Goal: Task Accomplishment & Management: Manage account settings

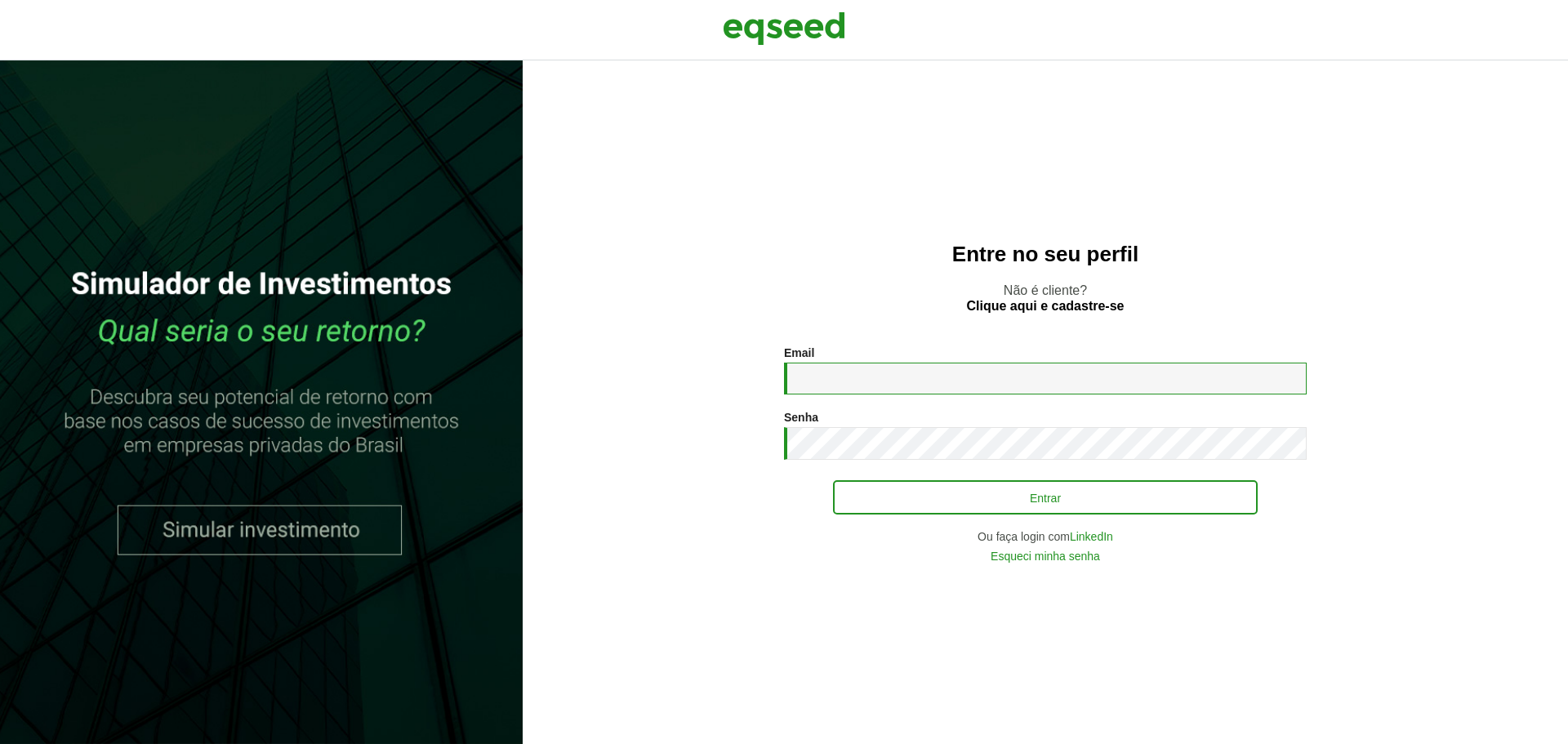
type input "**********"
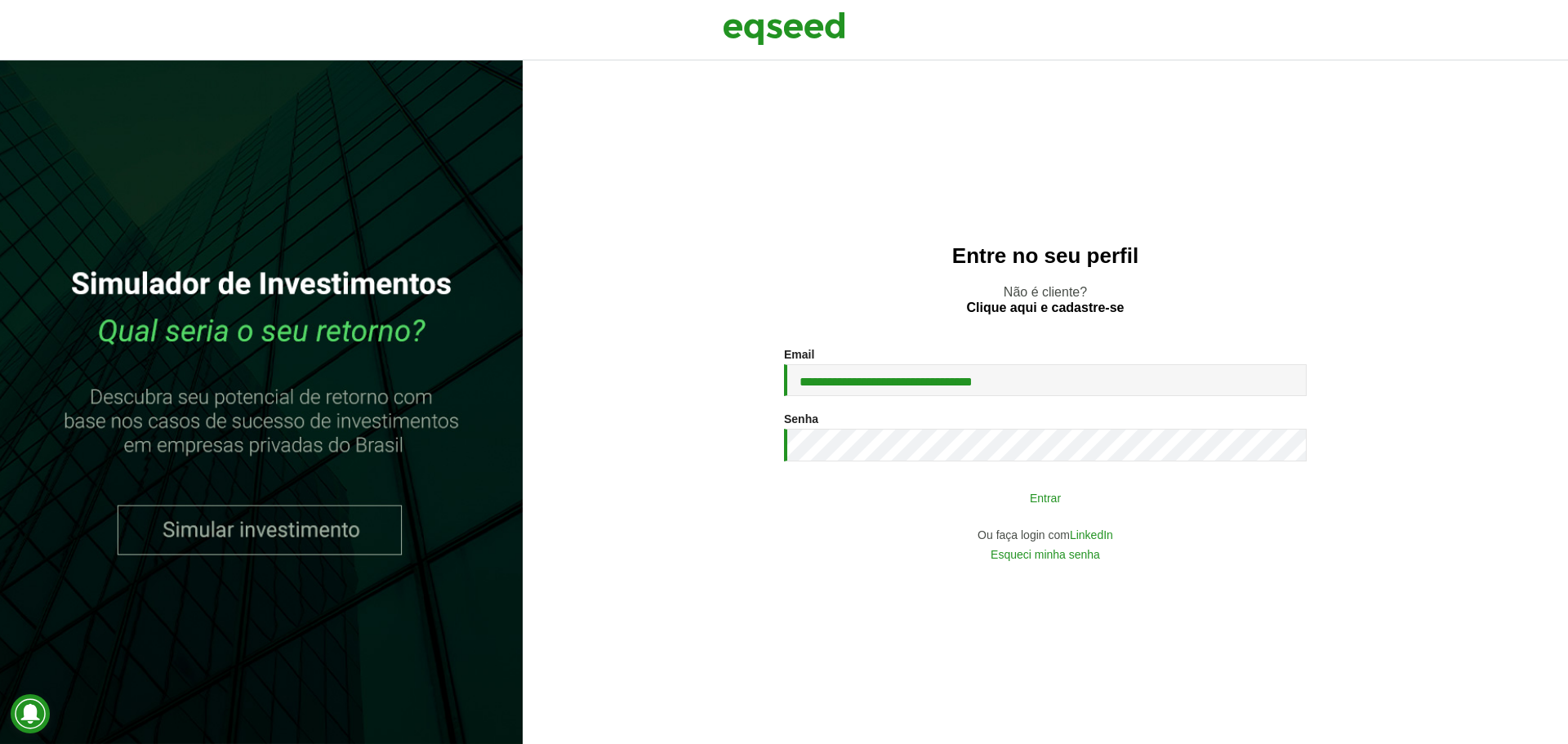
click at [1005, 504] on button "Entrar" at bounding box center [1044, 497] width 425 height 31
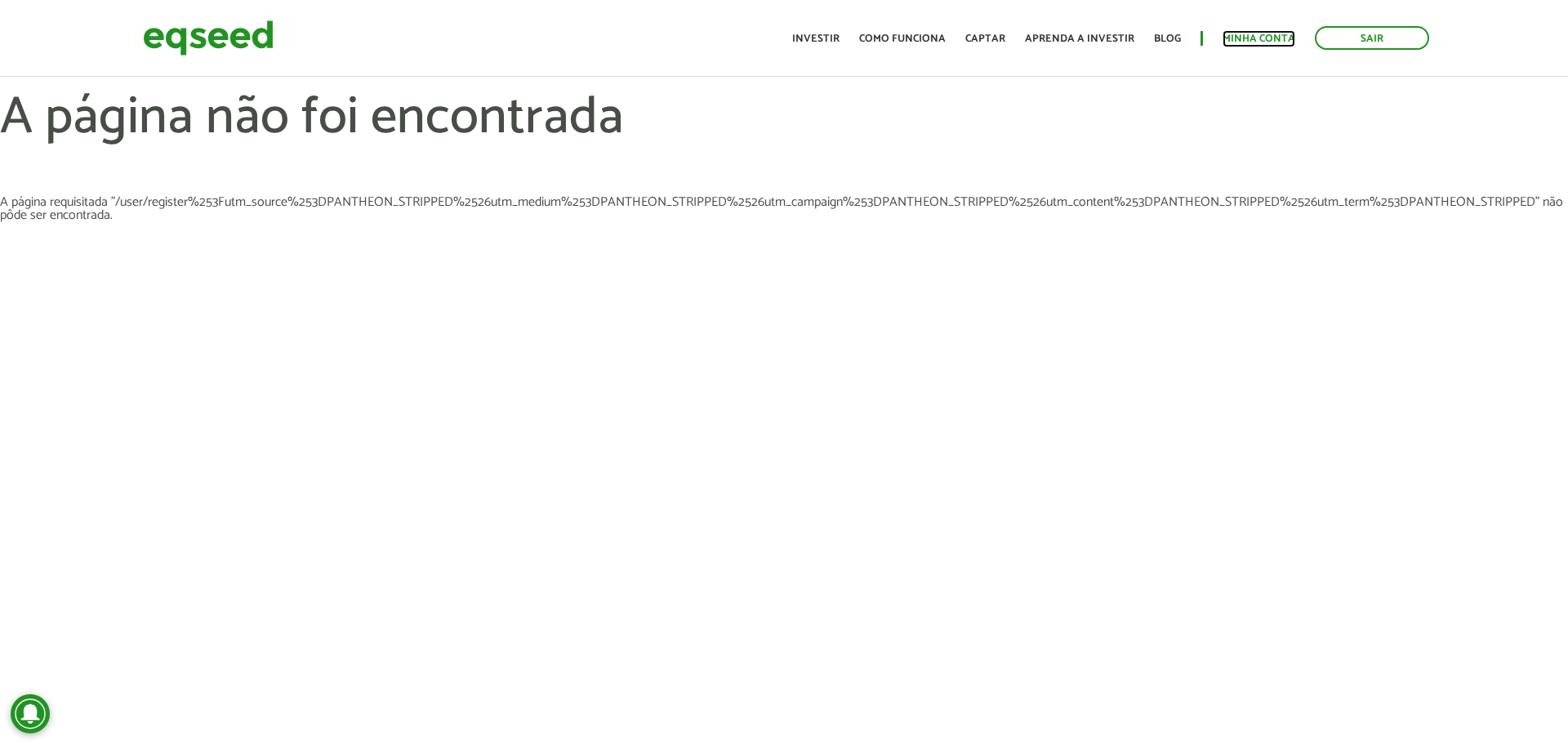
click at [1238, 34] on link "Minha conta" at bounding box center [1258, 39] width 73 height 10
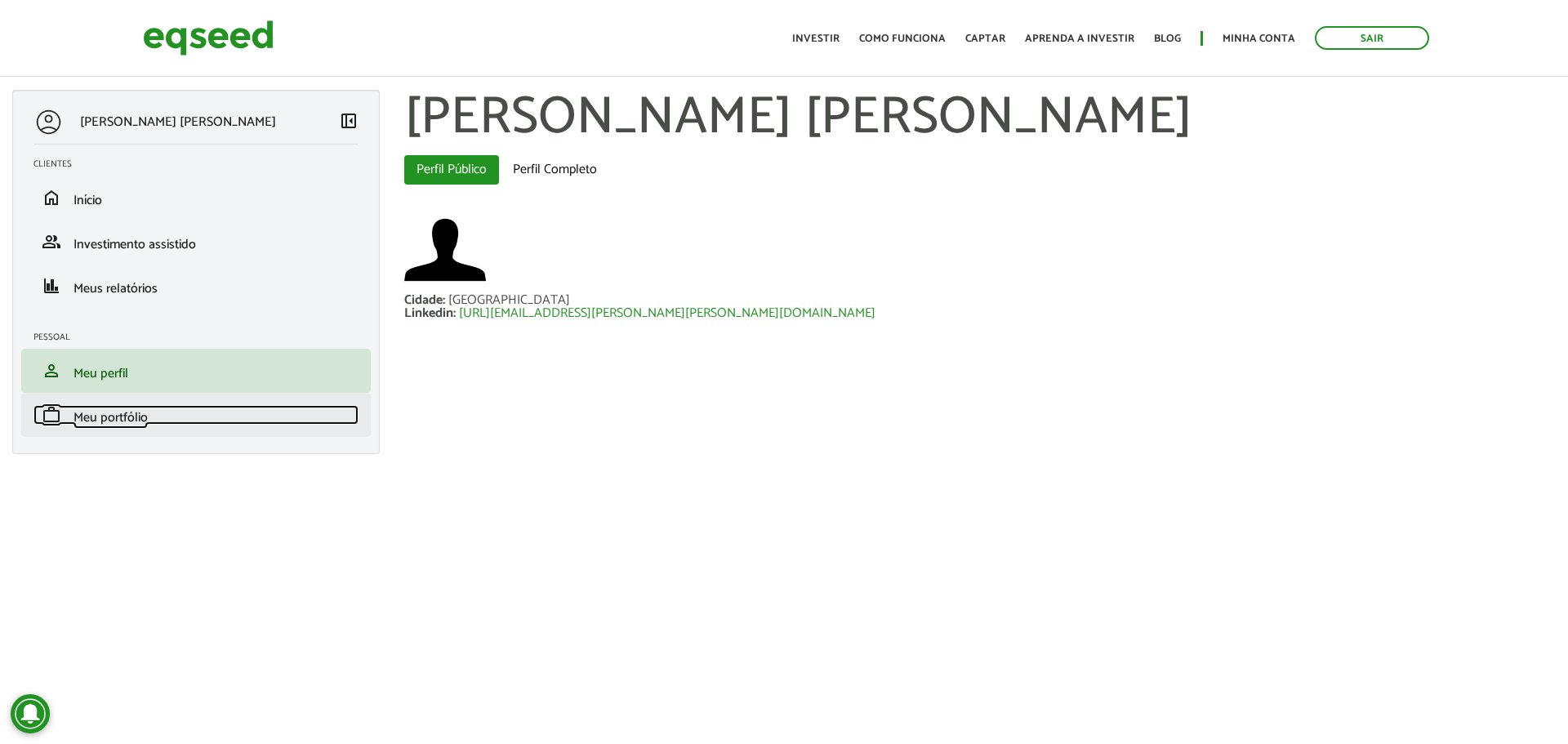
click at [95, 410] on span "Meu portfólio" at bounding box center [110, 417] width 74 height 22
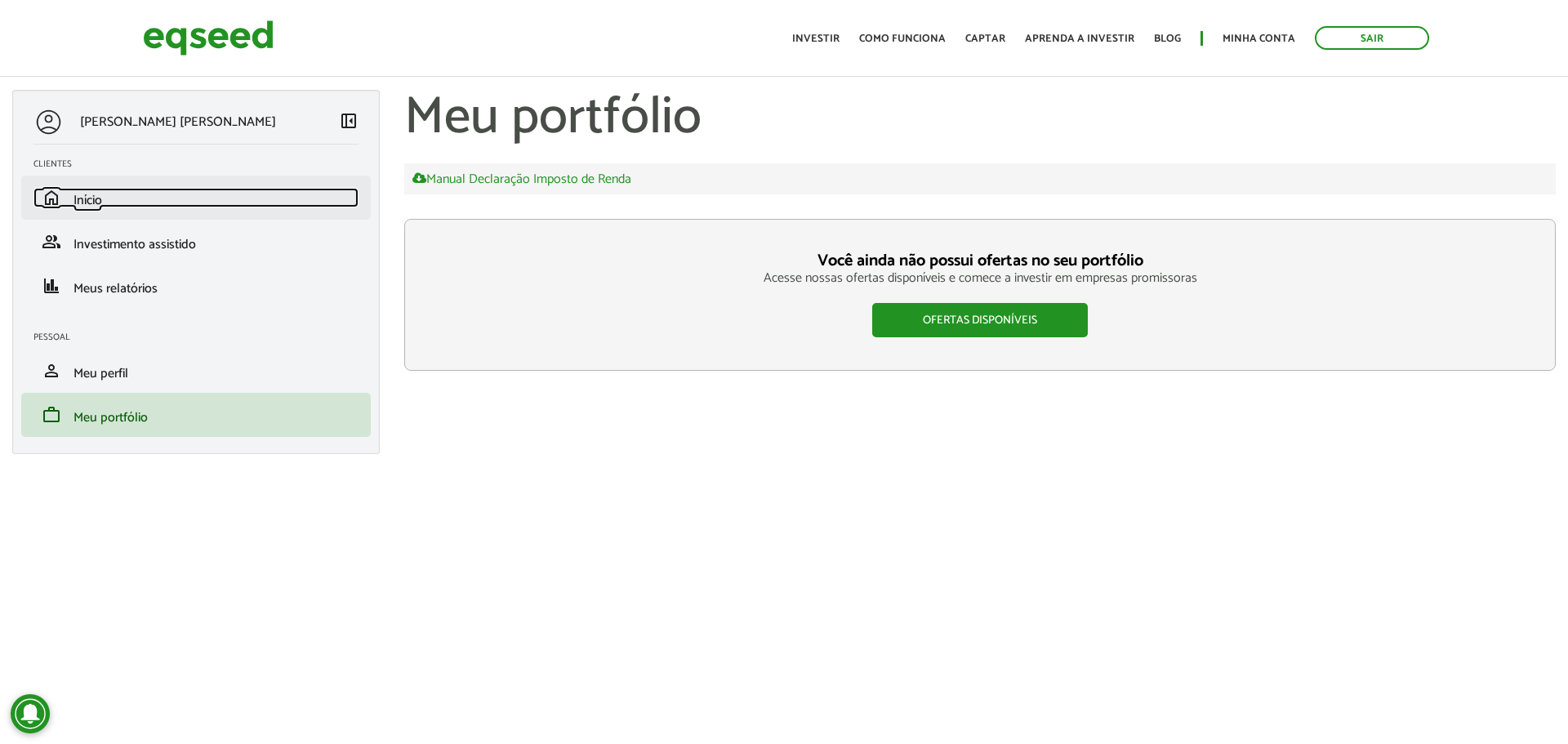
click at [95, 197] on span "Início" at bounding box center [88, 200] width 28 height 22
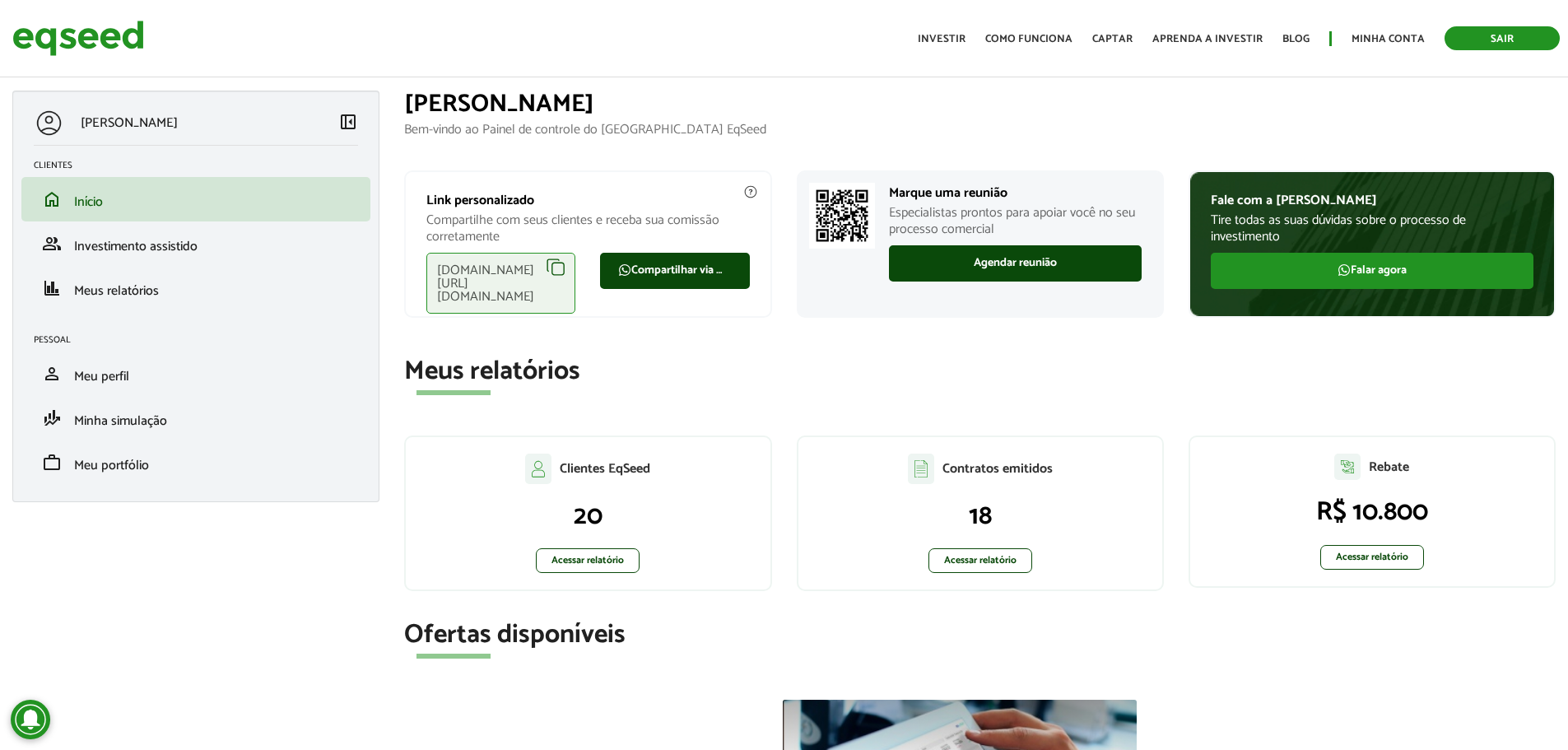
click at [1520, 42] on link "Sair" at bounding box center [1502, 38] width 115 height 24
